Goal: Task Accomplishment & Management: Manage account settings

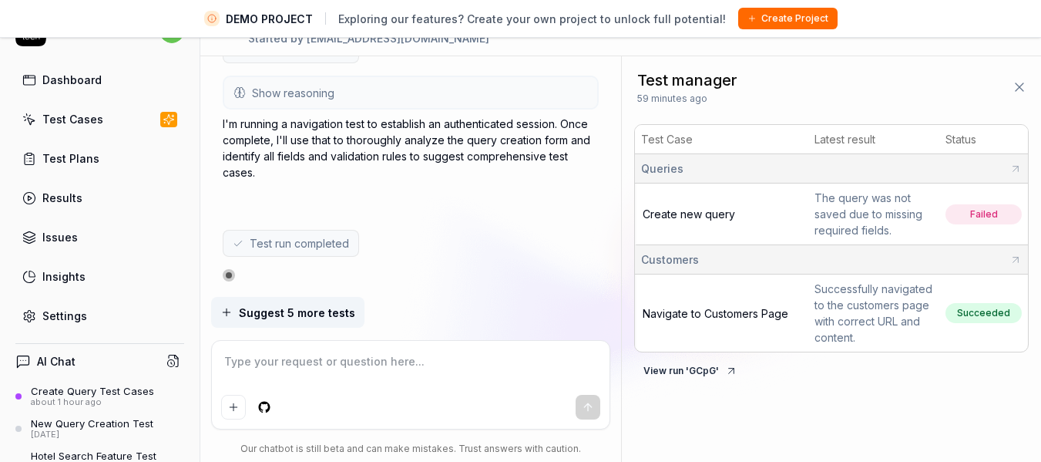
type textarea "*"
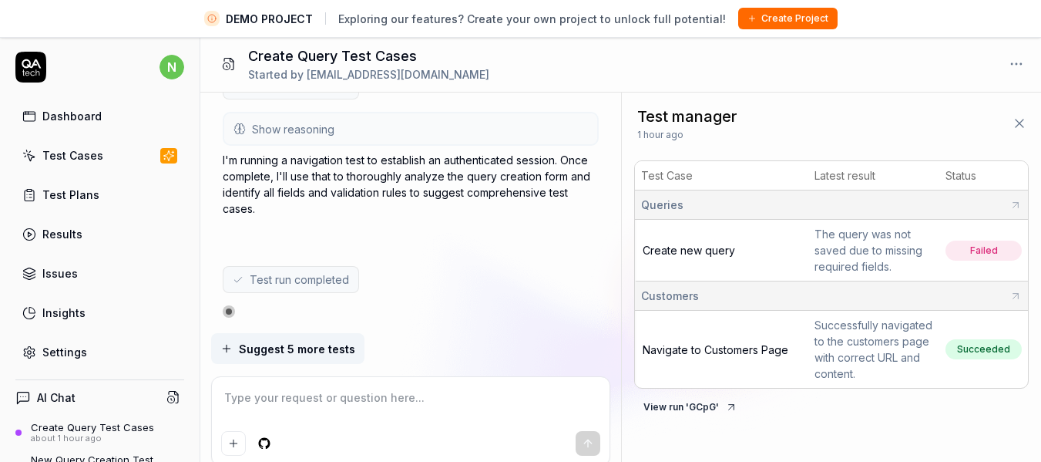
click at [89, 240] on link "Results" at bounding box center [99, 234] width 169 height 30
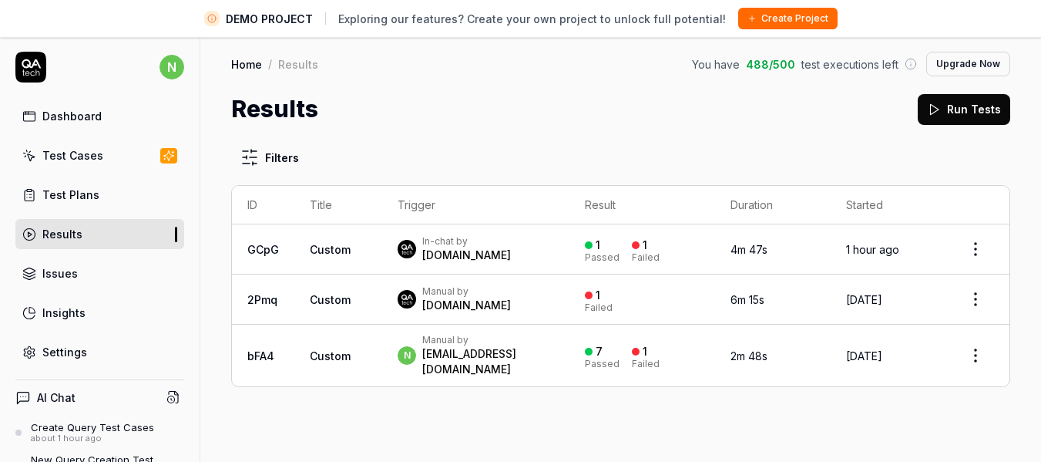
click at [529, 351] on div "n Manual by nitin.gupta@sita.in" at bounding box center [476, 355] width 156 height 43
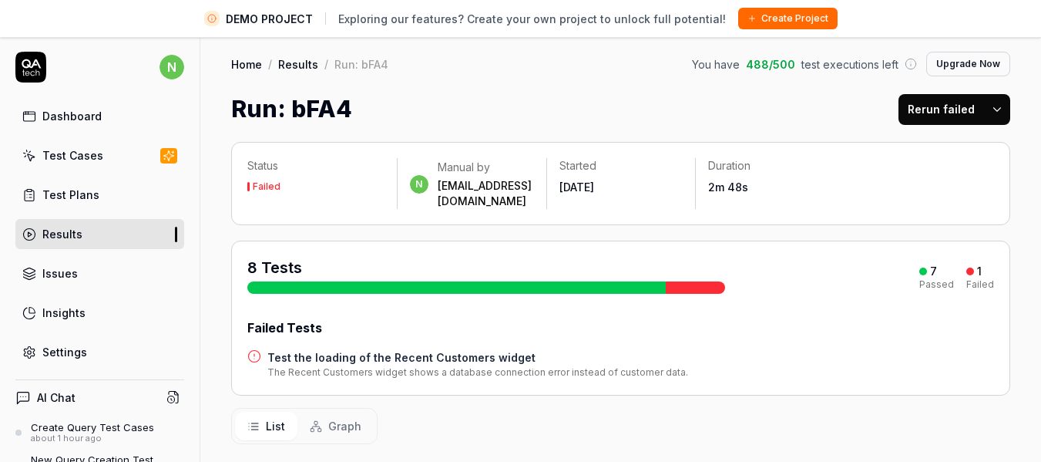
click at [949, 115] on button "Rerun failed" at bounding box center [941, 109] width 86 height 31
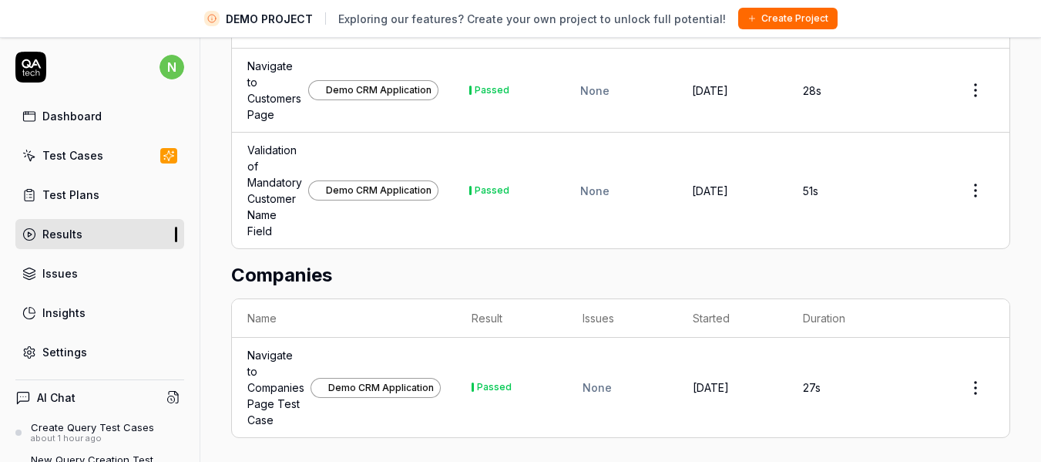
scroll to position [36, 0]
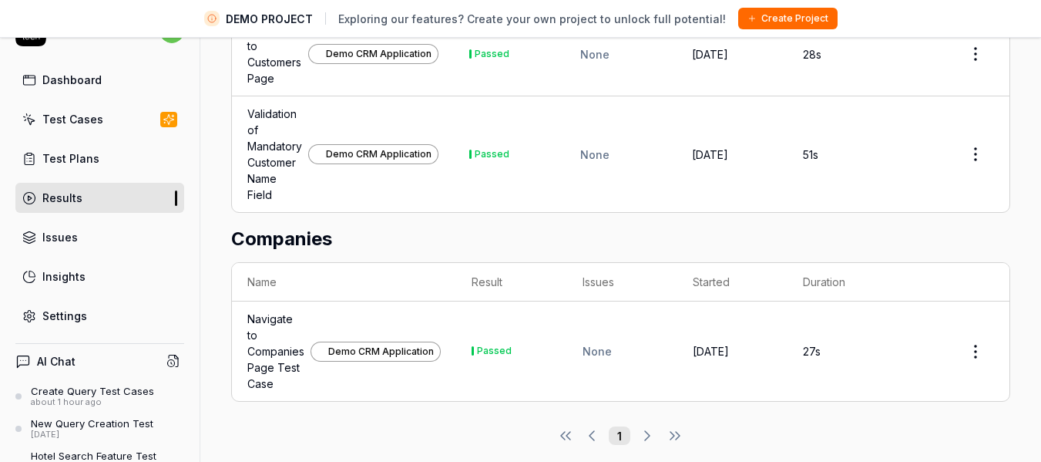
click at [76, 239] on div "Issues" at bounding box center [59, 237] width 35 height 16
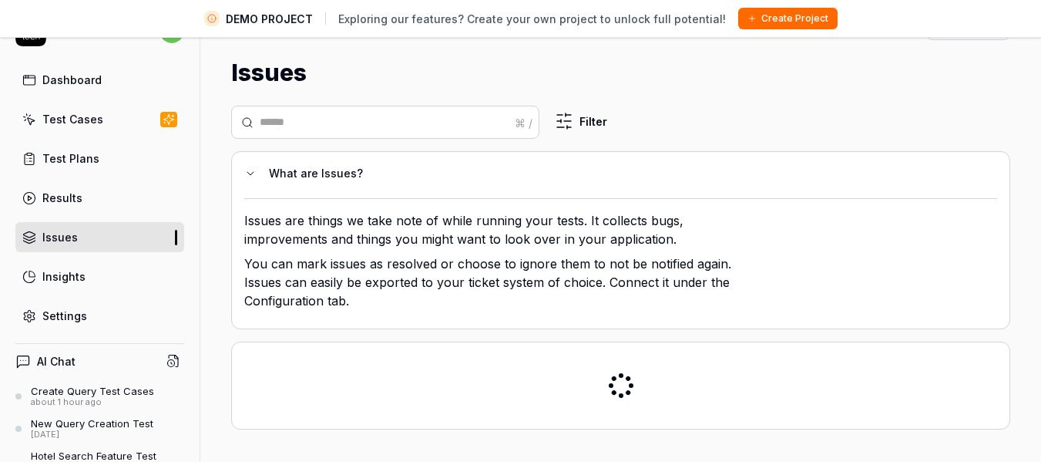
click at [86, 123] on div "Test Cases" at bounding box center [72, 119] width 61 height 16
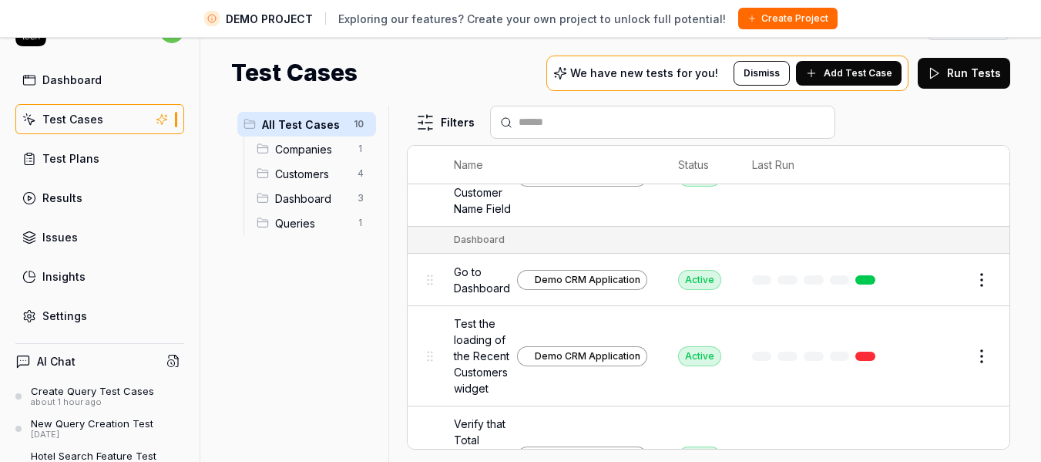
scroll to position [532, 0]
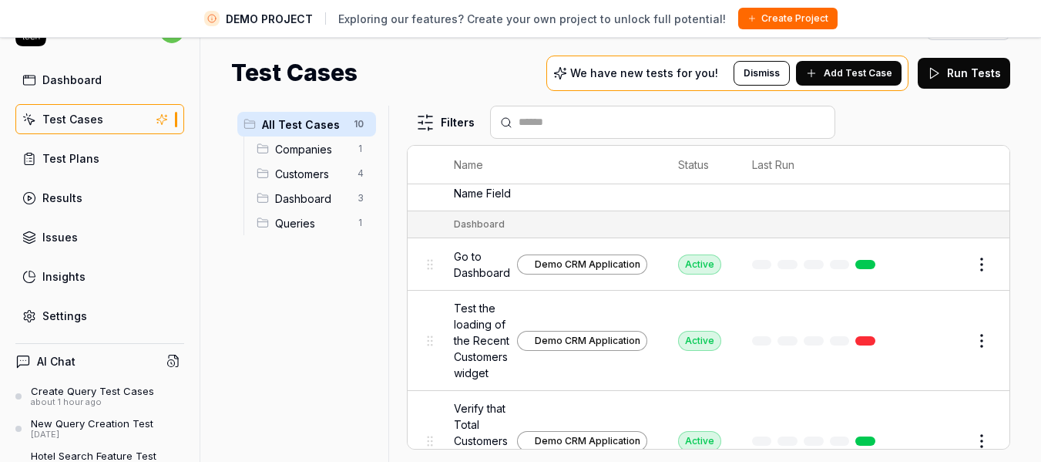
click at [304, 218] on span "Queries" at bounding box center [311, 223] width 73 height 16
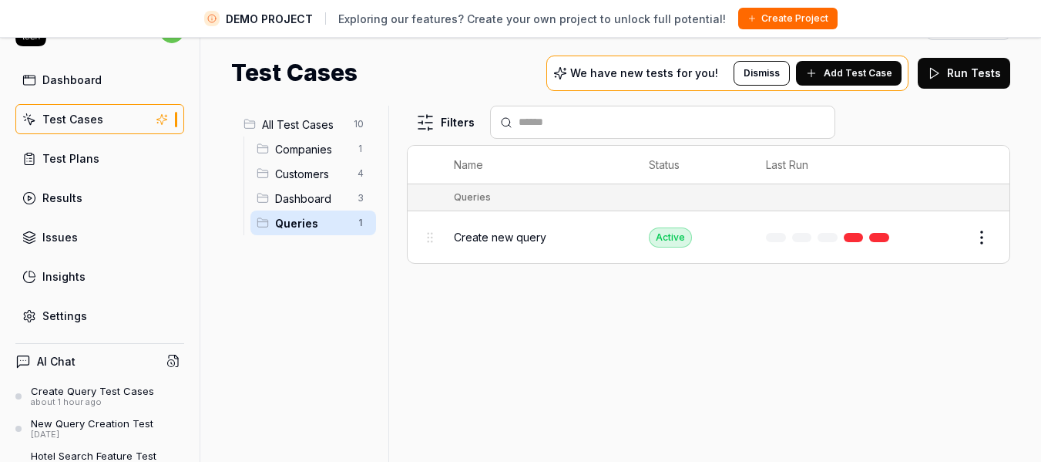
scroll to position [0, 0]
click at [90, 233] on link "Issues" at bounding box center [99, 237] width 169 height 30
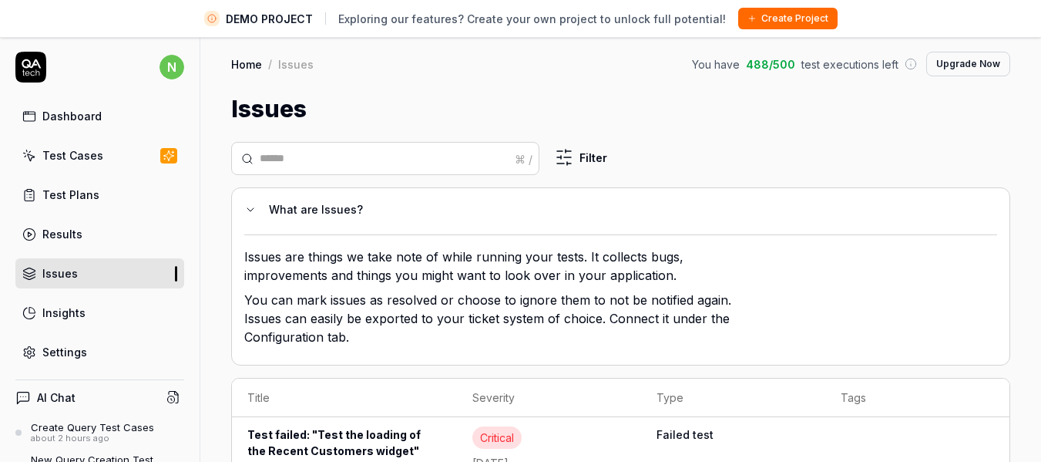
click at [79, 119] on div "Dashboard" at bounding box center [71, 116] width 59 height 16
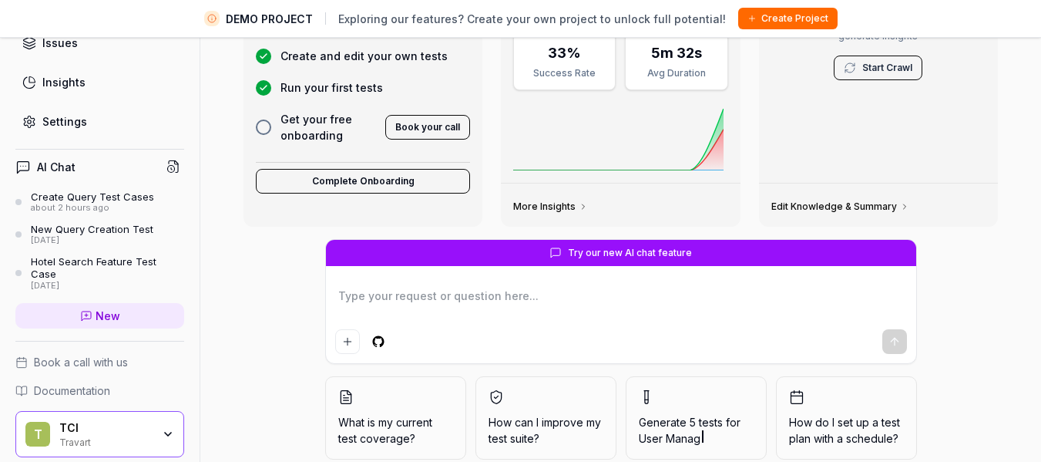
scroll to position [213, 0]
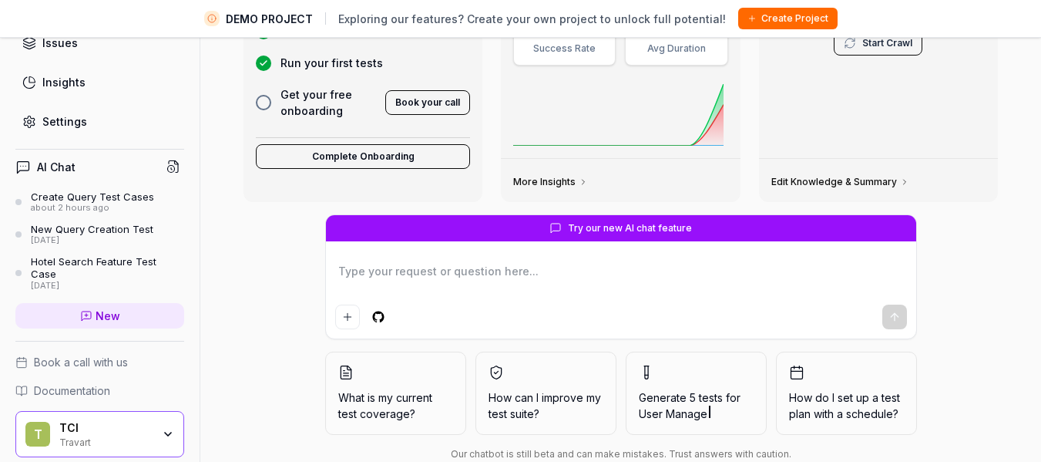
click at [74, 121] on div "Settings" at bounding box center [64, 121] width 45 height 16
type textarea "*"
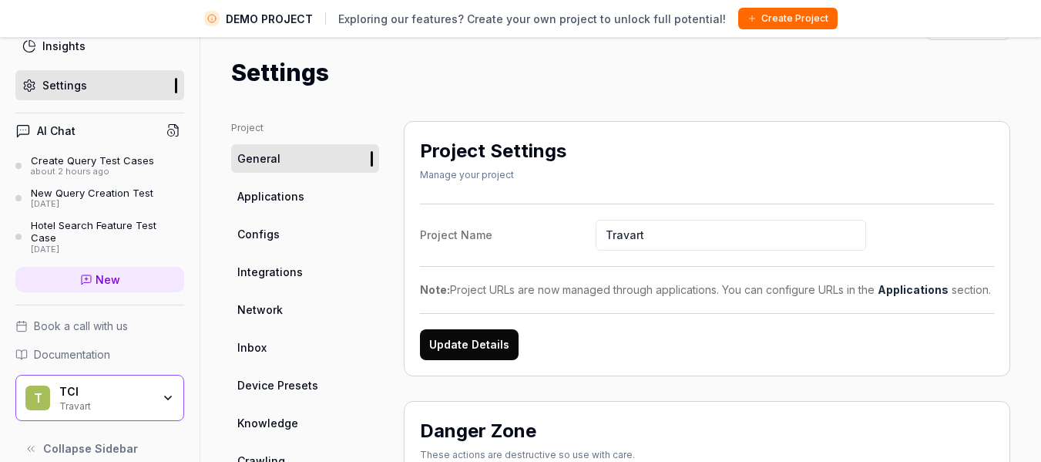
click at [304, 204] on link "Applications" at bounding box center [305, 196] width 148 height 29
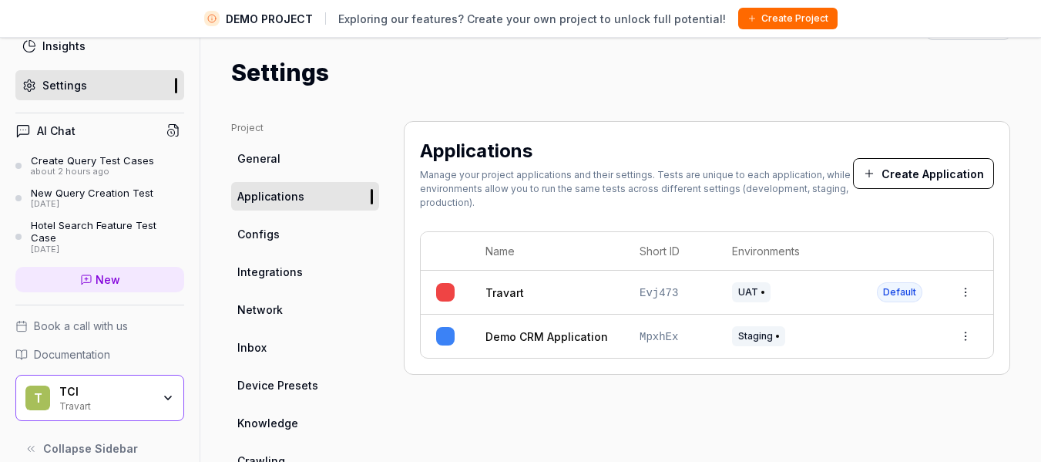
click at [283, 230] on link "Configs" at bounding box center [305, 234] width 148 height 29
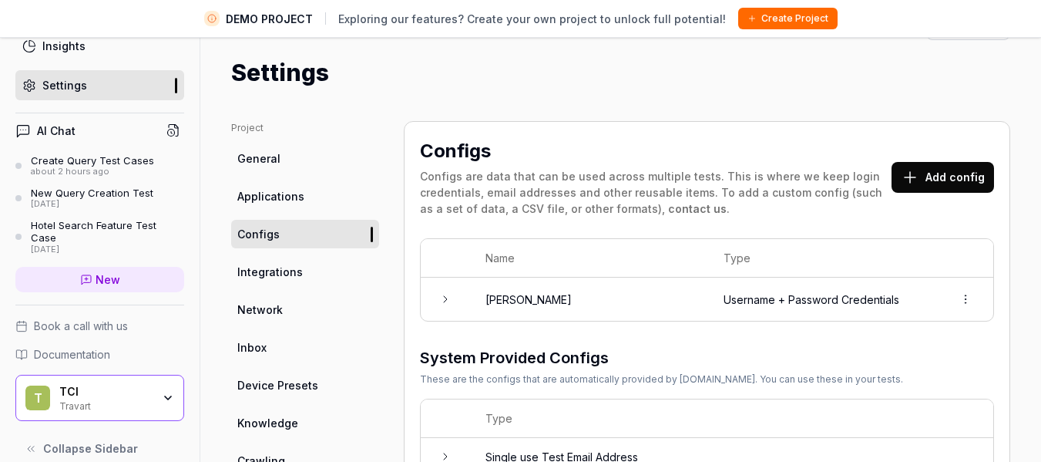
click at [446, 299] on icon at bounding box center [445, 299] width 12 height 12
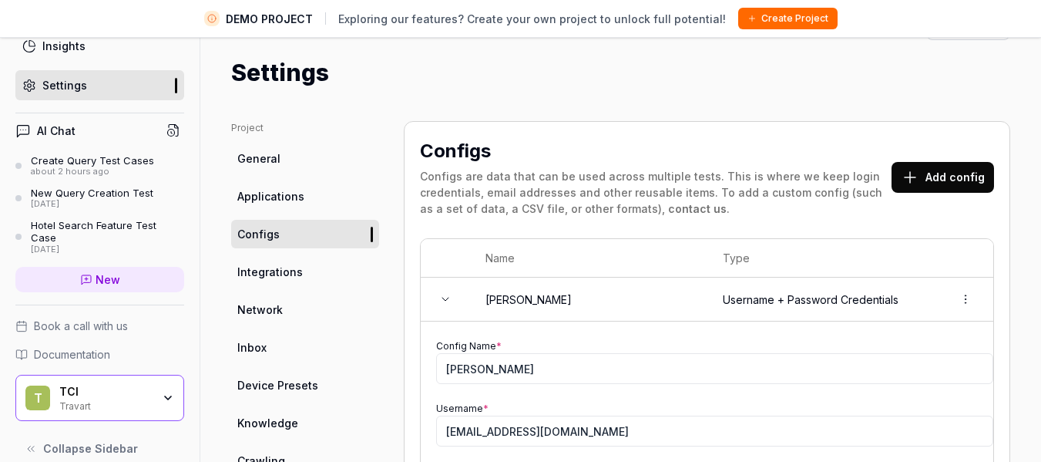
click at [309, 307] on link "Network" at bounding box center [305, 309] width 148 height 29
